Goal: Information Seeking & Learning: Learn about a topic

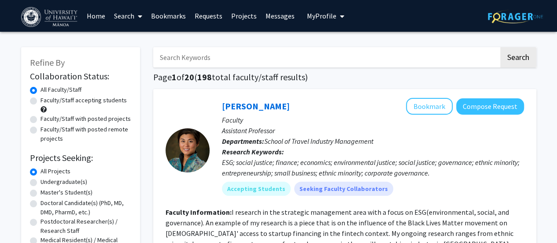
click at [41, 100] on label "Faculty/Staff accepting students" at bounding box center [84, 100] width 86 height 9
click at [41, 100] on input "Faculty/Staff accepting students" at bounding box center [44, 99] width 6 height 6
radio input "true"
click at [41, 119] on label "Faculty/Staff with posted projects" at bounding box center [86, 118] width 90 height 9
click at [41, 119] on input "Faculty/Staff with posted projects" at bounding box center [44, 117] width 6 height 6
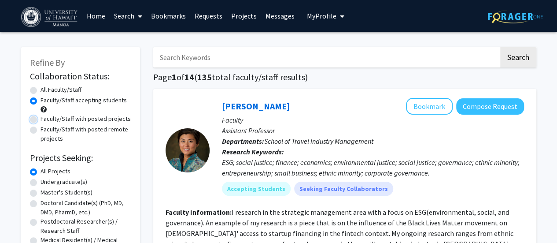
radio input "true"
click at [41, 99] on label "Faculty/Staff accepting students" at bounding box center [84, 100] width 86 height 9
click at [41, 99] on input "Faculty/Staff accepting students" at bounding box center [44, 99] width 6 height 6
radio input "true"
click at [41, 181] on label "Undergraduate(s)" at bounding box center [64, 181] width 47 height 9
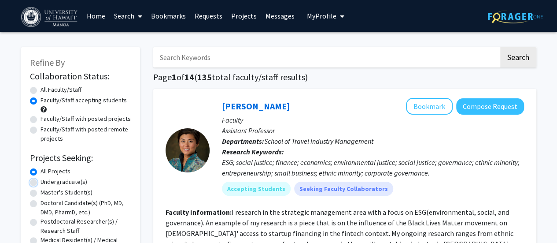
click at [41, 181] on input "Undergraduate(s)" at bounding box center [44, 180] width 6 height 6
radio input "true"
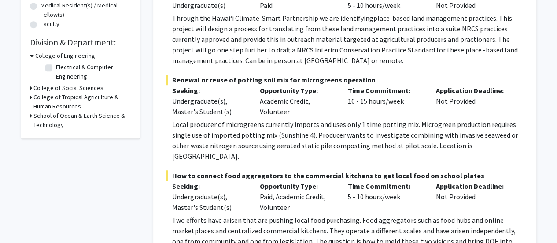
scroll to position [235, 0]
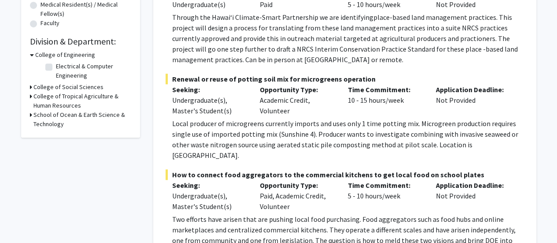
click at [70, 112] on h3 "School of Ocean & Earth Science & Technology" at bounding box center [82, 119] width 98 height 18
click at [61, 99] on h3 "College of Tropical Agriculture & Human Resources" at bounding box center [82, 101] width 98 height 18
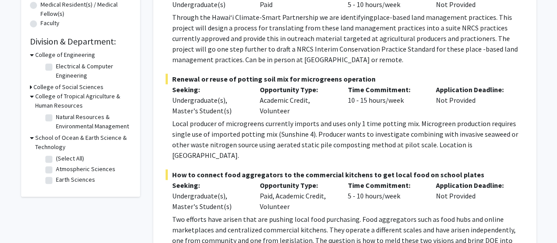
click at [68, 87] on h3 "College of Social Sciences" at bounding box center [68, 86] width 70 height 9
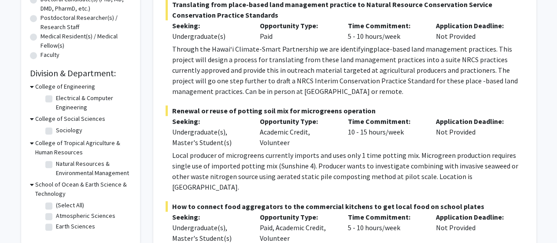
scroll to position [219, 0]
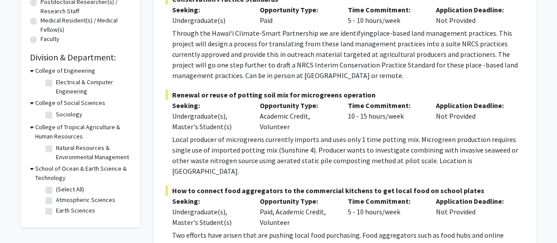
click at [44, 149] on fg-checkbox-list "Natural Resources & Environmental Management Natural Resources & Environmental …" at bounding box center [87, 152] width 88 height 23
click at [56, 149] on label "Natural Resources & Environmental Management" at bounding box center [92, 152] width 73 height 18
click at [56, 149] on input "Natural Resources & Environmental Management" at bounding box center [59, 146] width 6 height 6
checkbox input "true"
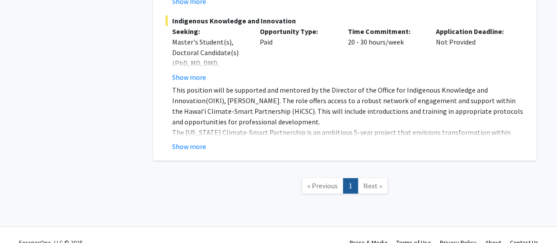
scroll to position [1461, 0]
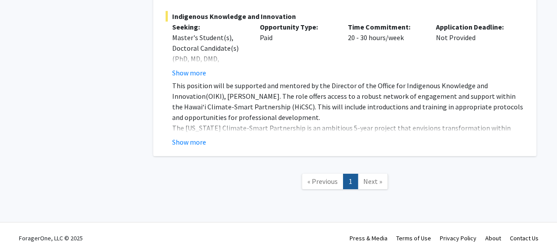
click at [377, 177] on span "Next »" at bounding box center [372, 181] width 19 height 9
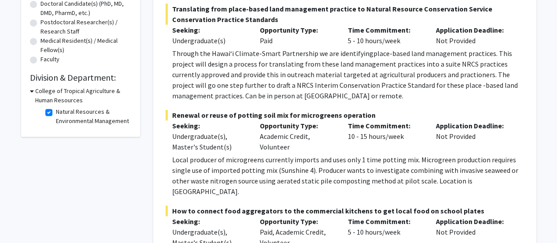
scroll to position [188, 0]
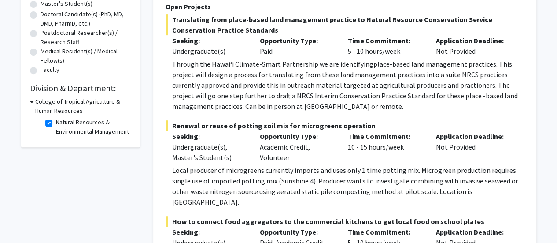
click at [56, 125] on label "Natural Resources & Environmental Management" at bounding box center [92, 127] width 73 height 18
click at [56, 123] on input "Natural Resources & Environmental Management" at bounding box center [59, 121] width 6 height 6
checkbox input "false"
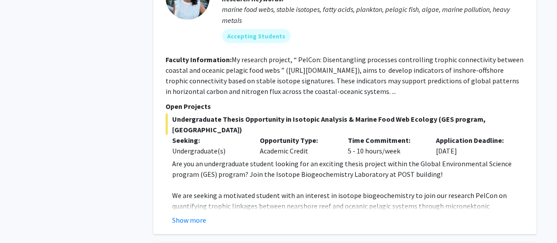
scroll to position [2490, 0]
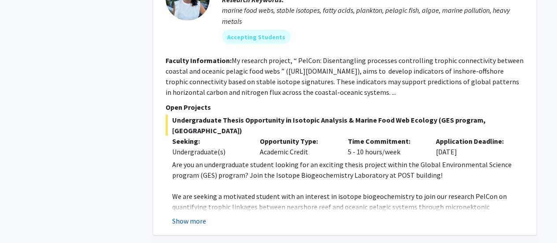
click at [195, 215] on button "Show more" at bounding box center [189, 220] width 34 height 11
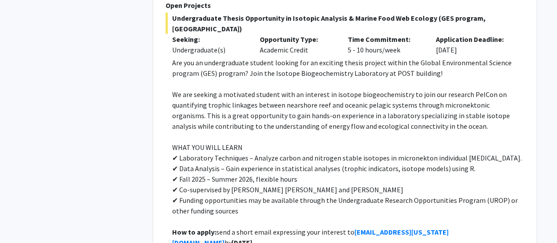
scroll to position [2582, 0]
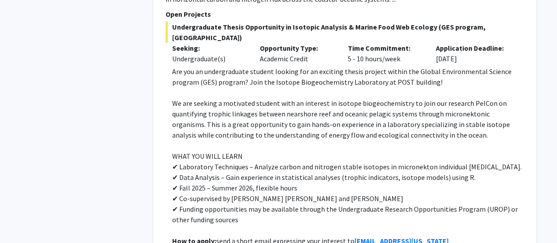
drag, startPoint x: 483, startPoint y: 195, endPoint x: 539, endPoint y: 189, distance: 57.1
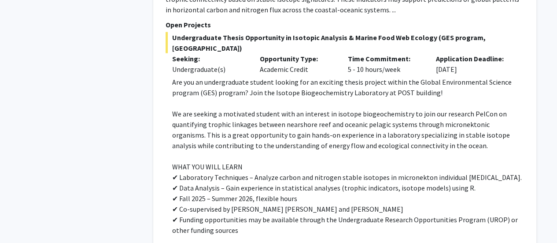
scroll to position [2570, 0]
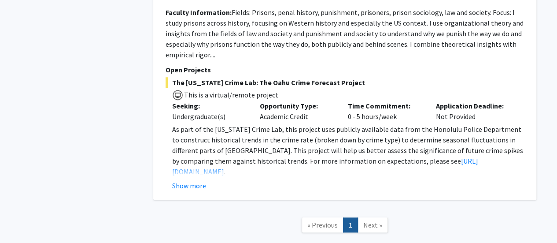
scroll to position [3693, 0]
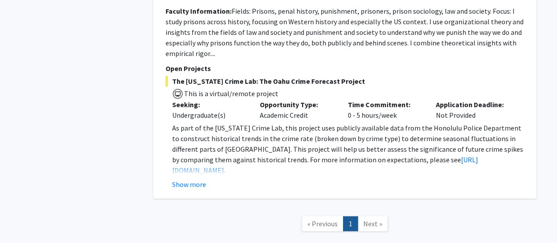
click at [376, 219] on span "Next »" at bounding box center [372, 223] width 19 height 9
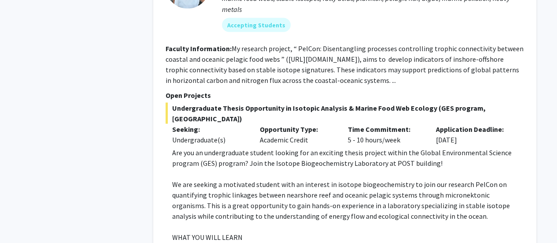
scroll to position [2504, 0]
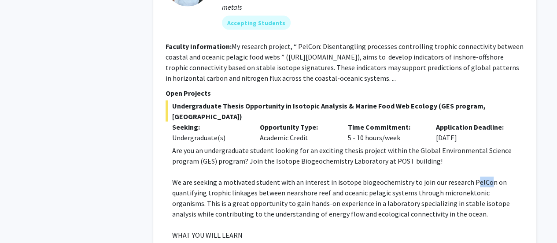
drag, startPoint x: 468, startPoint y: 162, endPoint x: 482, endPoint y: 161, distance: 14.1
click at [482, 176] on p "We are seeking a motivated student with an interest in isotope biogeochemistry …" at bounding box center [348, 197] width 352 height 42
drag, startPoint x: 487, startPoint y: 161, endPoint x: 464, endPoint y: 162, distance: 22.5
click at [464, 176] on p "We are seeking a motivated student with an interest in isotope biogeochemistry …" at bounding box center [348, 197] width 352 height 42
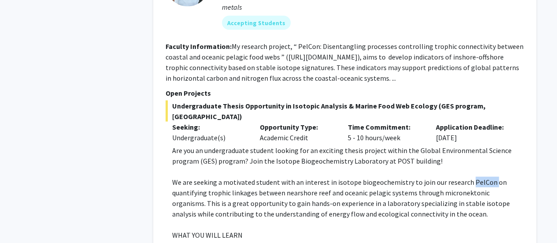
click at [464, 176] on p "We are seeking a motivated student with an interest in isotope biogeochemistry …" at bounding box center [348, 197] width 352 height 42
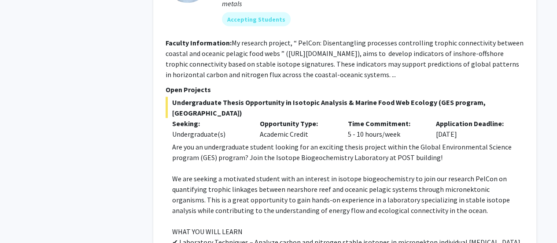
scroll to position [2507, 0]
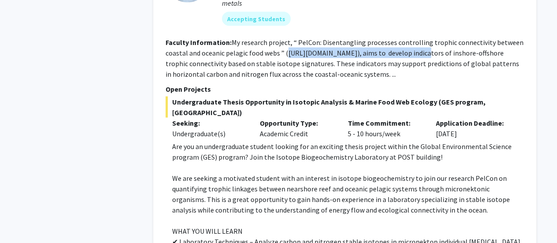
drag, startPoint x: 284, startPoint y: 45, endPoint x: 421, endPoint y: 43, distance: 137.0
click at [421, 43] on fg-read-more "My research project, “ PelCon: Disentangling processes controlling trophic conn…" at bounding box center [345, 58] width 358 height 41
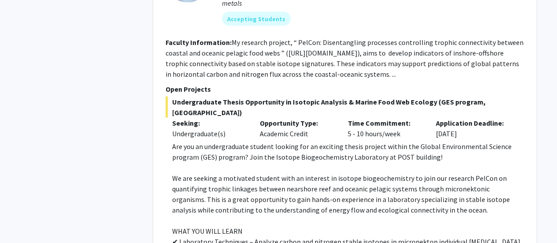
click at [534, 69] on div "[PERSON_NAME] [PERSON_NAME] Bookmark Compose Request Faculty Affiliate Graduate…" at bounding box center [344, 147] width 383 height 456
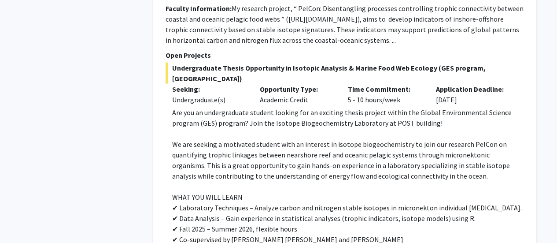
scroll to position [2542, 0]
drag, startPoint x: 270, startPoint y: 99, endPoint x: 378, endPoint y: 103, distance: 107.5
click at [378, 107] on p "Are you an undergraduate student looking for an exciting thesis project within …" at bounding box center [348, 117] width 352 height 21
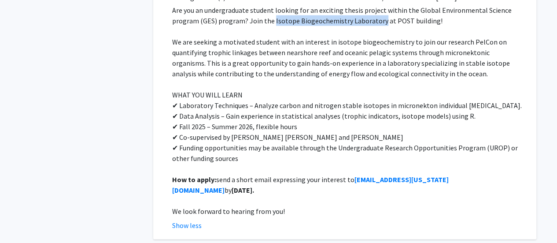
scroll to position [2644, 0]
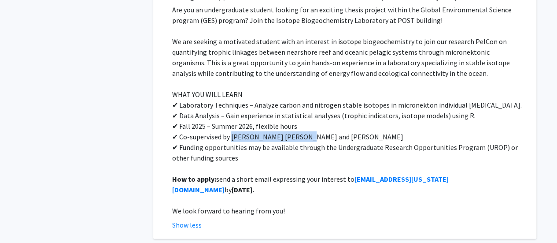
drag, startPoint x: 233, startPoint y: 115, endPoint x: 295, endPoint y: 115, distance: 62.5
click at [295, 131] on p "✔ Co-supervised by [PERSON_NAME] [PERSON_NAME] and [PERSON_NAME]" at bounding box center [348, 136] width 352 height 11
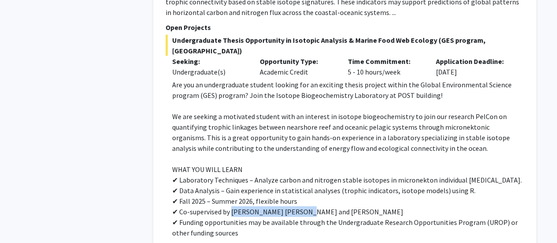
scroll to position [2569, 0]
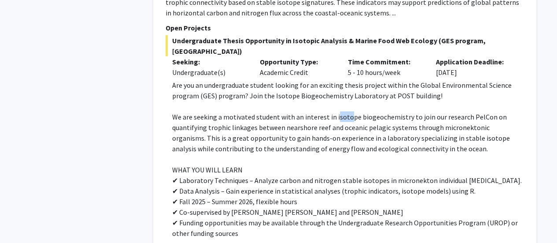
drag, startPoint x: 332, startPoint y: 96, endPoint x: 345, endPoint y: 96, distance: 12.8
click at [345, 111] on p "We are seeking a motivated student with an interest in isotope biogeochemistry …" at bounding box center [348, 132] width 352 height 42
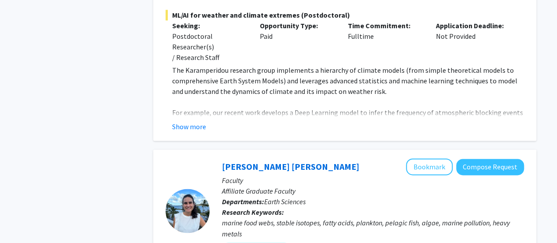
scroll to position [2275, 0]
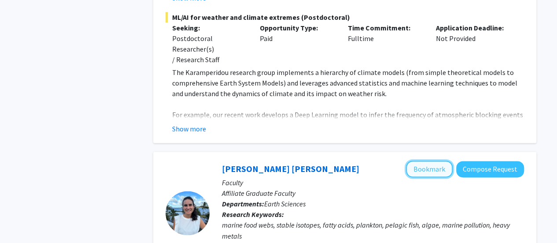
click at [440, 160] on button "Bookmark" at bounding box center [429, 168] width 47 height 17
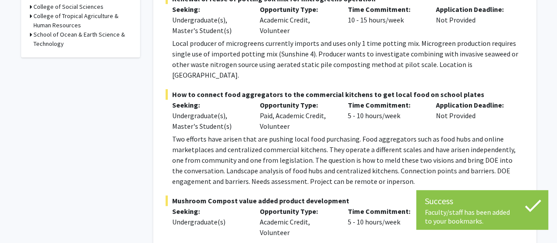
scroll to position [0, 0]
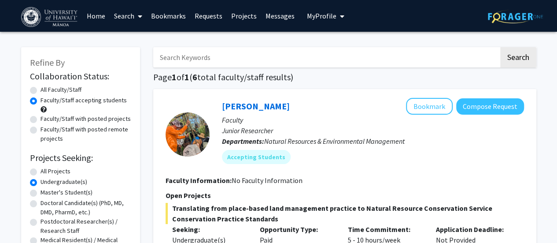
click at [390, 57] on input "Search Keywords" at bounding box center [326, 57] width 346 height 20
type input "marine"
click at [500, 47] on button "Search" at bounding box center [518, 57] width 36 height 20
radio input "true"
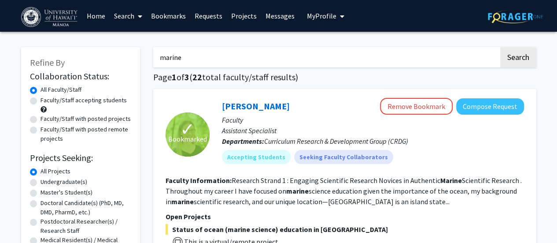
scroll to position [63, 0]
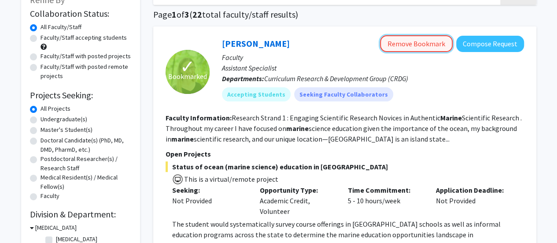
click at [421, 43] on button "Remove Bookmark" at bounding box center [416, 43] width 73 height 17
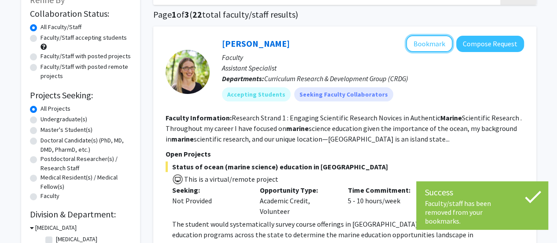
click at [421, 43] on button "Bookmark" at bounding box center [429, 43] width 47 height 17
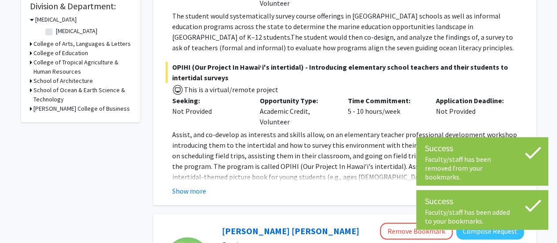
scroll to position [271, 0]
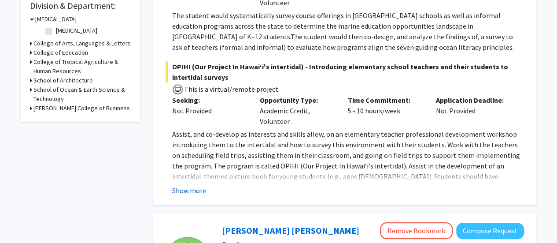
click at [199, 193] on button "Show more" at bounding box center [189, 190] width 34 height 11
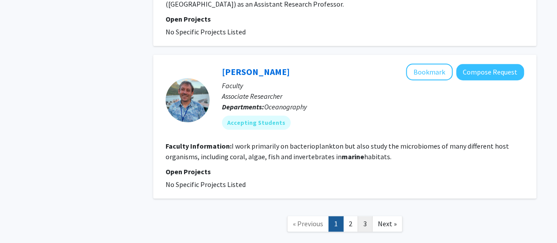
scroll to position [2023, 0]
